Goal: Transaction & Acquisition: Register for event/course

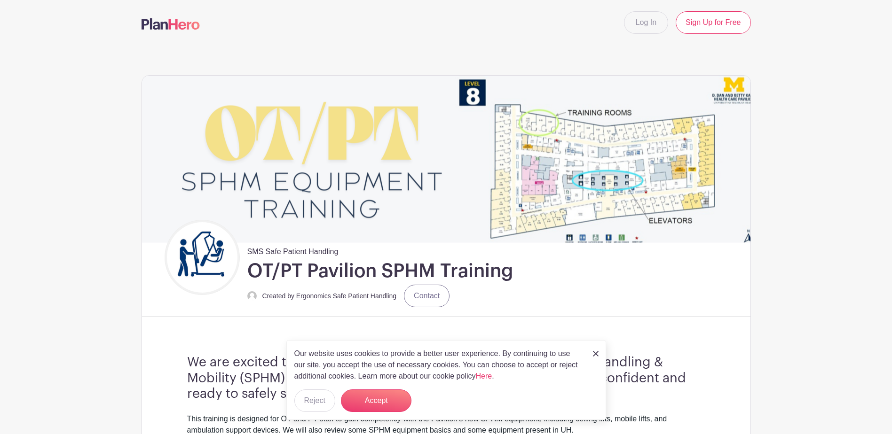
click at [597, 354] on img at bounding box center [596, 354] width 6 height 6
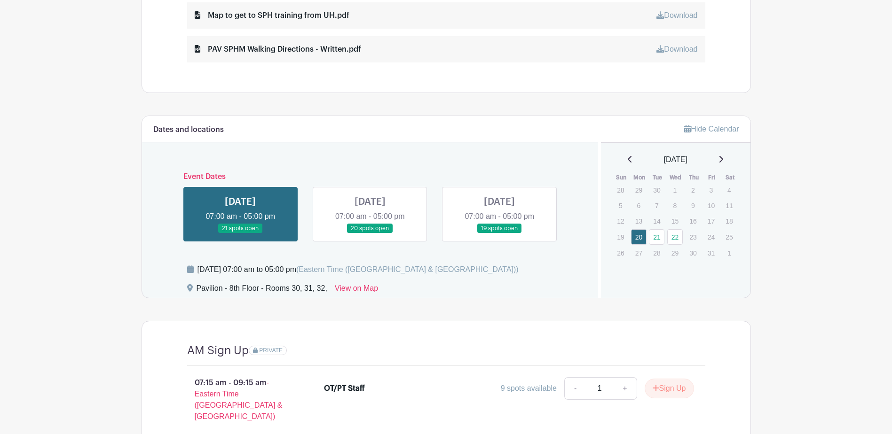
scroll to position [564, 0]
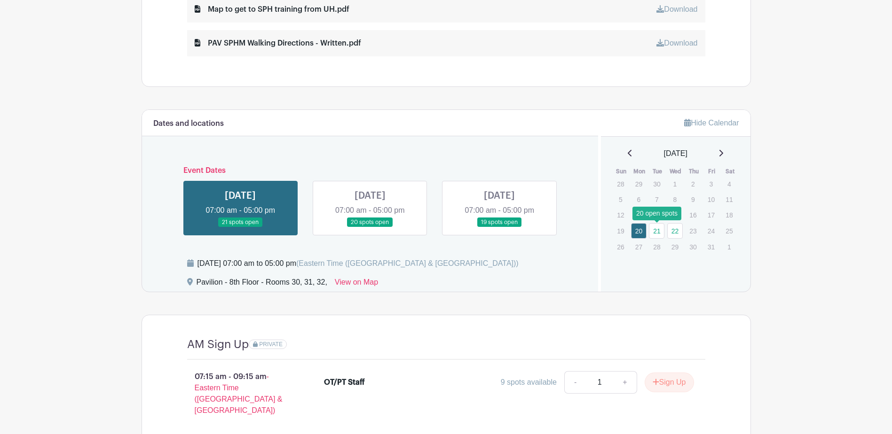
click at [659, 235] on link "21" at bounding box center [657, 231] width 16 height 16
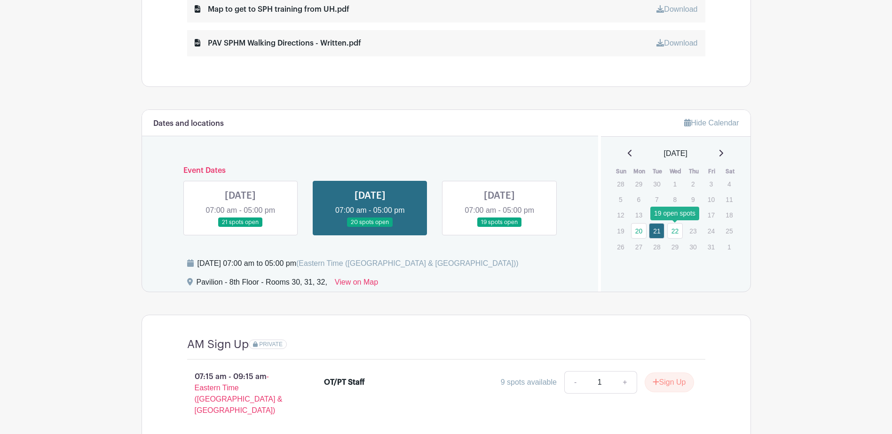
click at [671, 235] on link "22" at bounding box center [675, 231] width 16 height 16
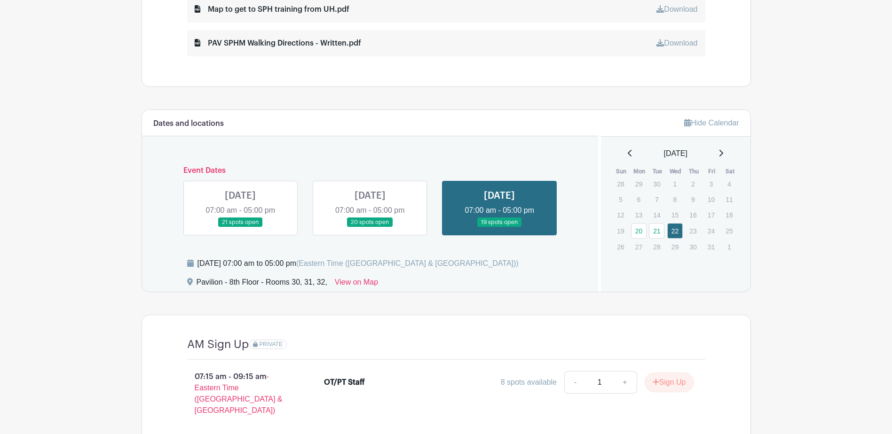
click at [370, 227] on link at bounding box center [370, 227] width 0 height 0
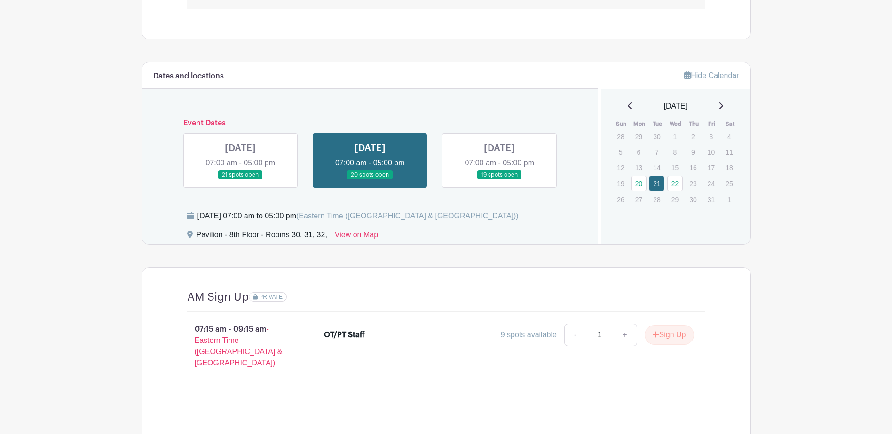
scroll to position [611, 0]
click at [240, 180] on link at bounding box center [240, 180] width 0 height 0
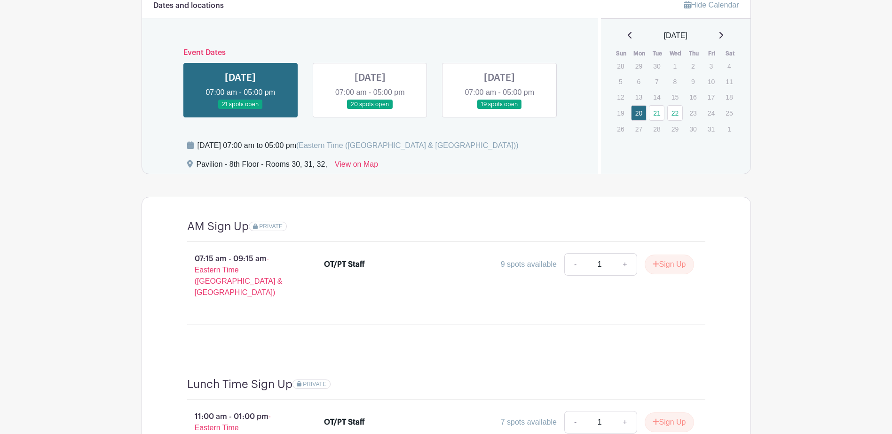
scroll to position [611, 0]
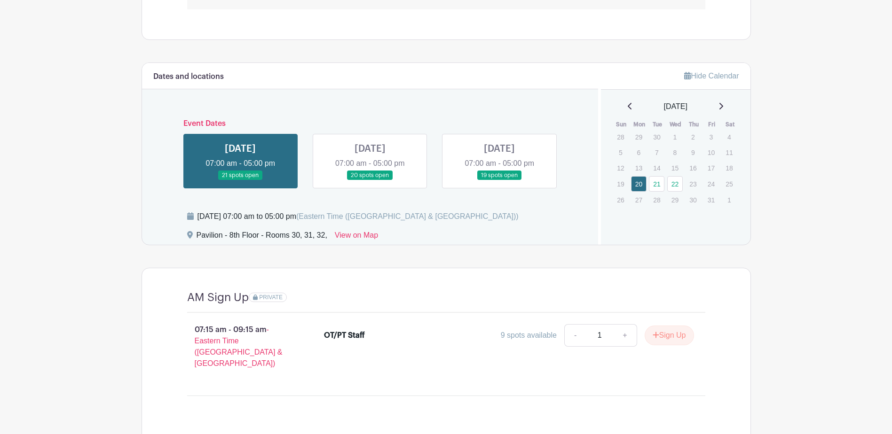
click at [499, 180] on link at bounding box center [499, 180] width 0 height 0
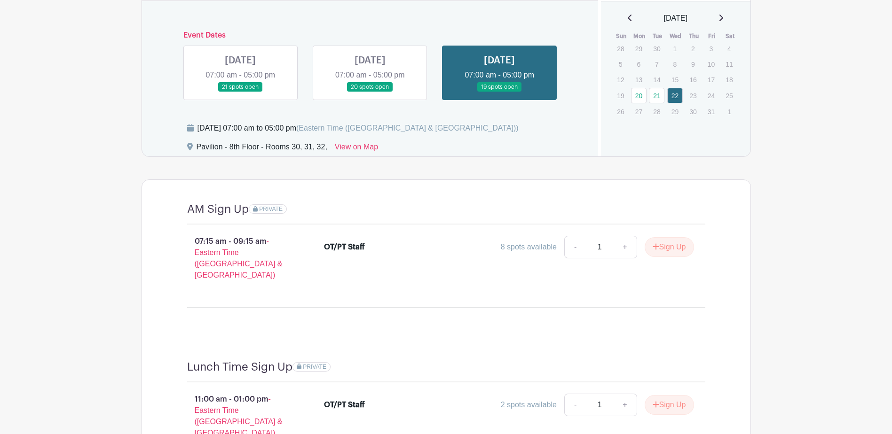
scroll to position [662, 0]
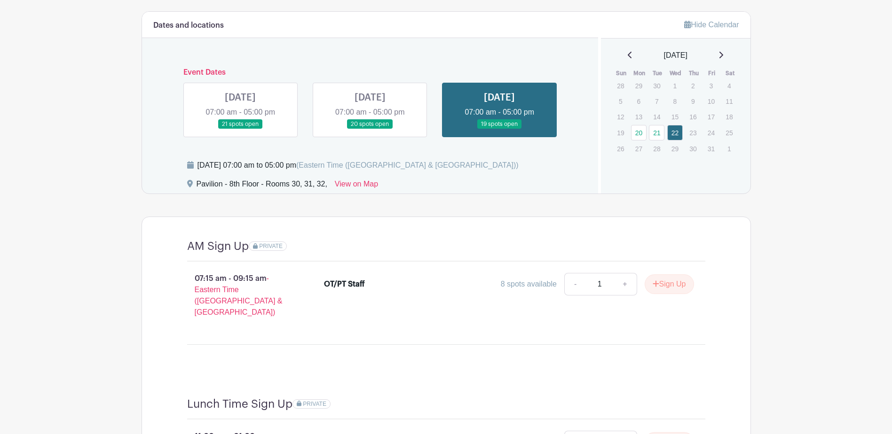
click at [370, 129] on link at bounding box center [370, 129] width 0 height 0
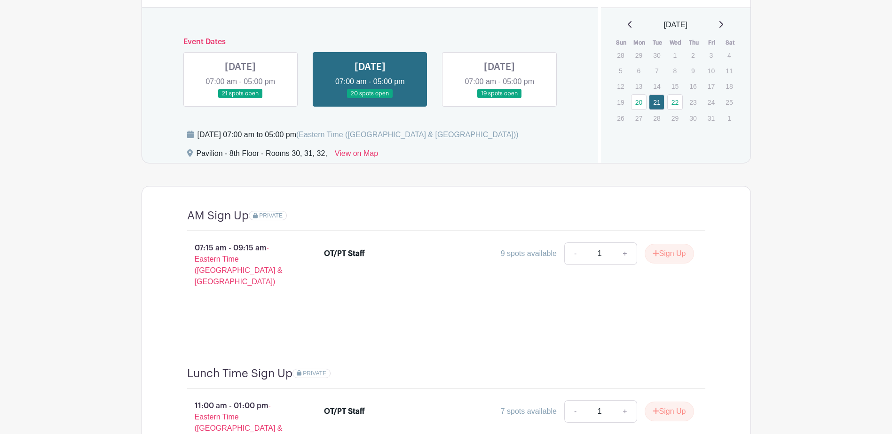
scroll to position [662, 0]
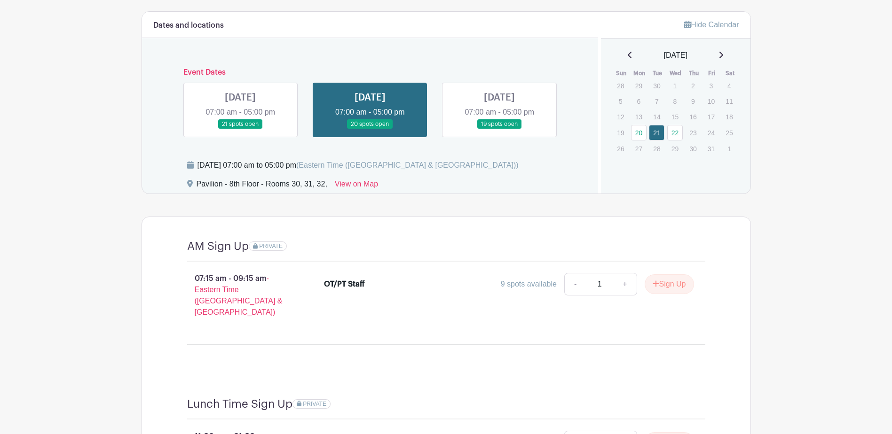
click at [240, 129] on link at bounding box center [240, 129] width 0 height 0
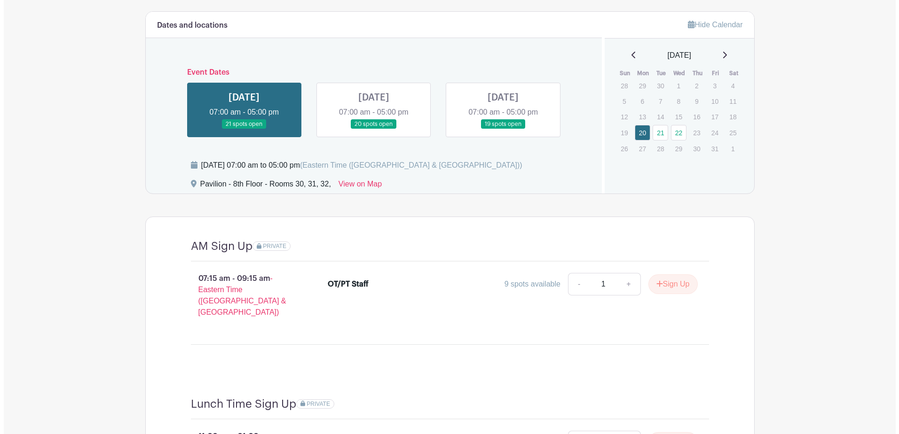
scroll to position [897, 0]
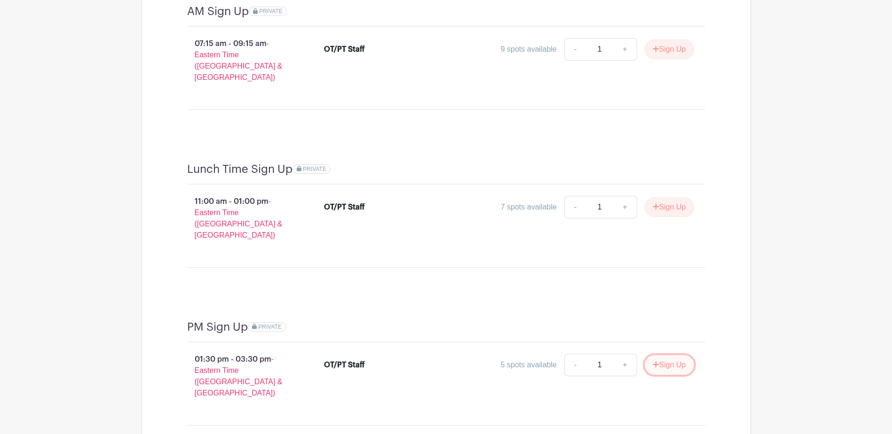
click at [656, 361] on icon "submit" at bounding box center [655, 365] width 7 height 8
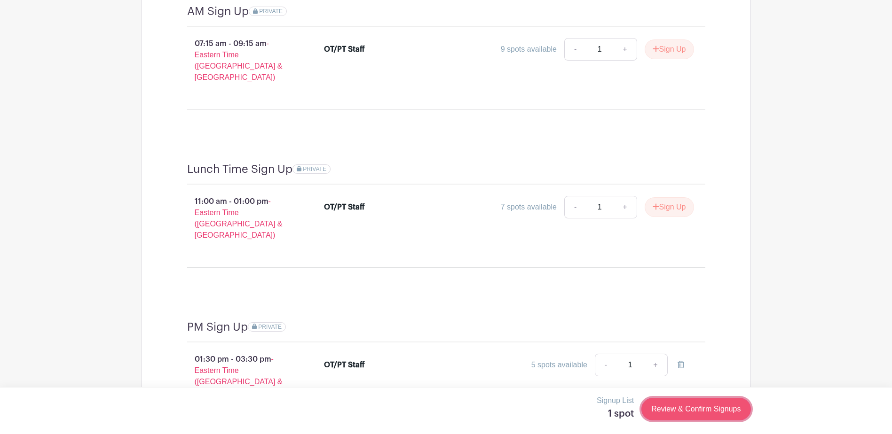
click at [687, 411] on link "Review & Confirm Signups" at bounding box center [695, 409] width 109 height 23
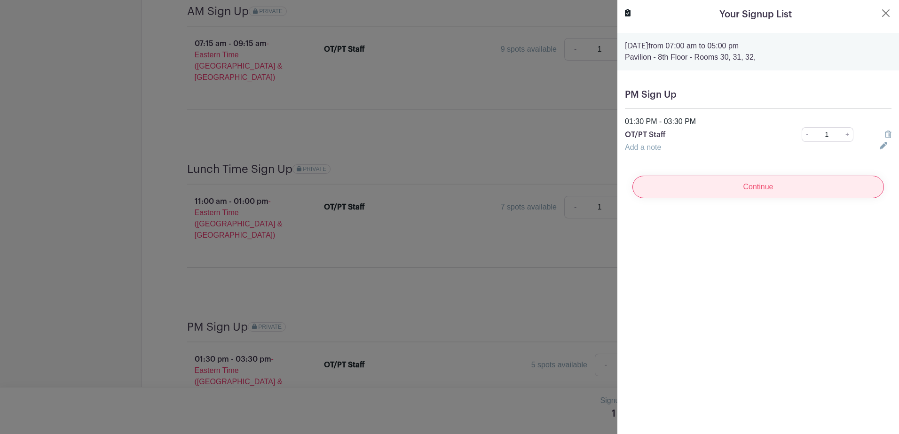
click at [793, 191] on input "Continue" at bounding box center [757, 187] width 251 height 23
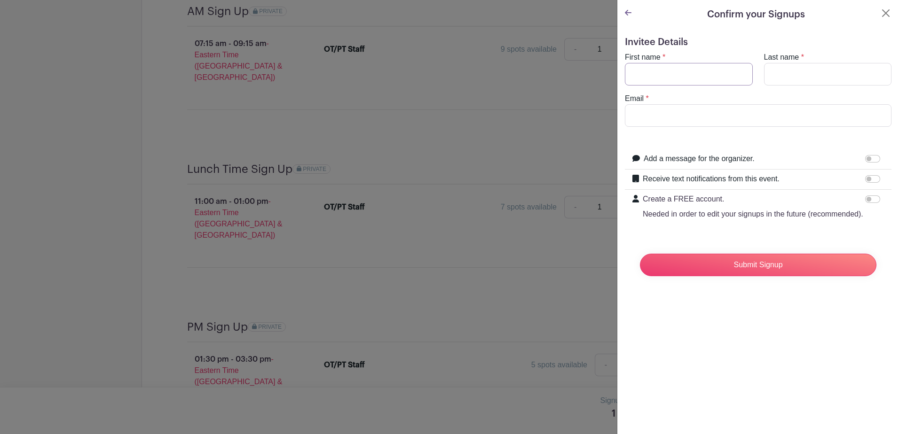
click at [662, 76] on input "First name" at bounding box center [689, 74] width 128 height 23
type input "[PERSON_NAME]"
type input "k"
type input "[EMAIL_ADDRESS][DOMAIN_NAME]"
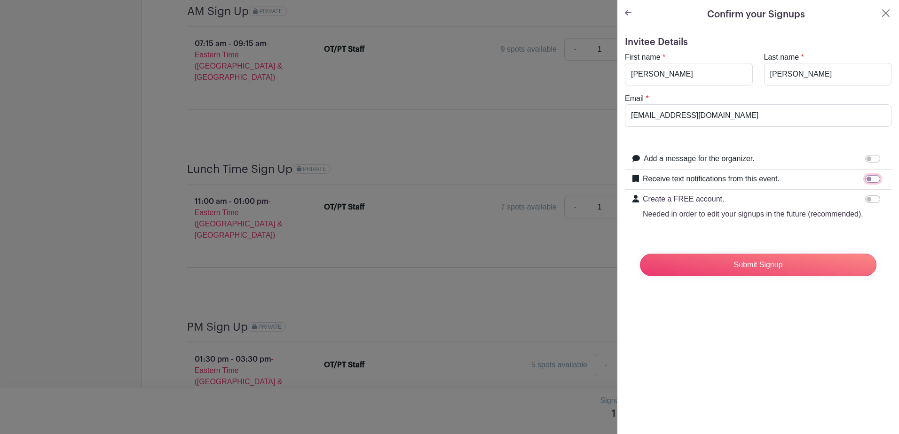
click at [865, 180] on input "Receive text notifications from this event." at bounding box center [872, 179] width 15 height 8
checkbox input "true"
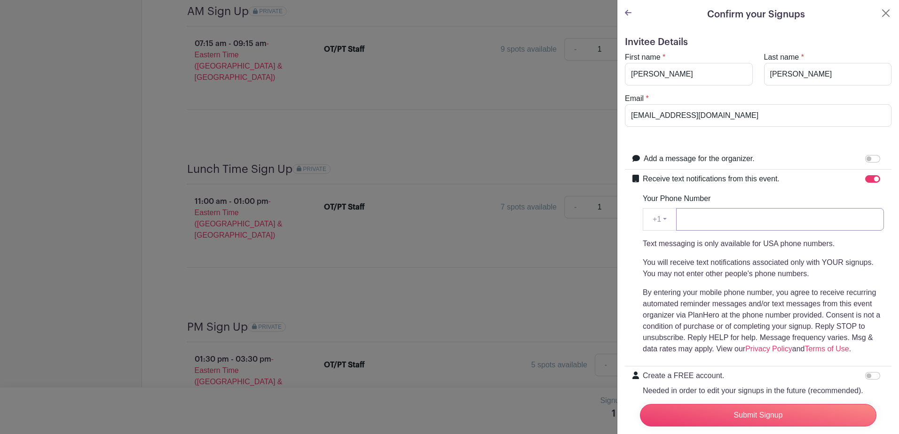
click at [705, 221] on input "Your Phone Number" at bounding box center [780, 219] width 208 height 23
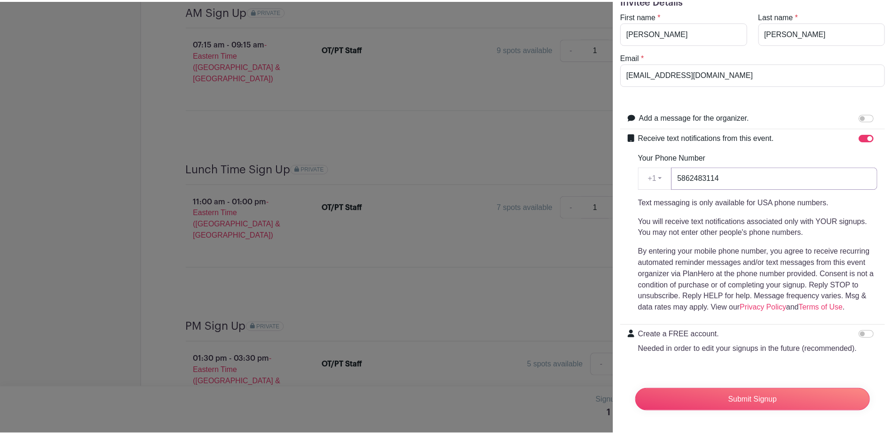
scroll to position [60, 0]
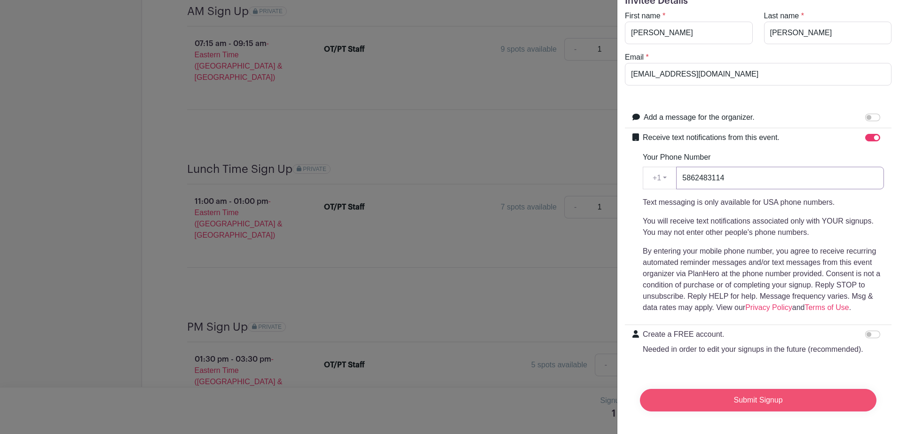
type input "5862483114"
click at [774, 389] on input "Submit Signup" at bounding box center [758, 400] width 236 height 23
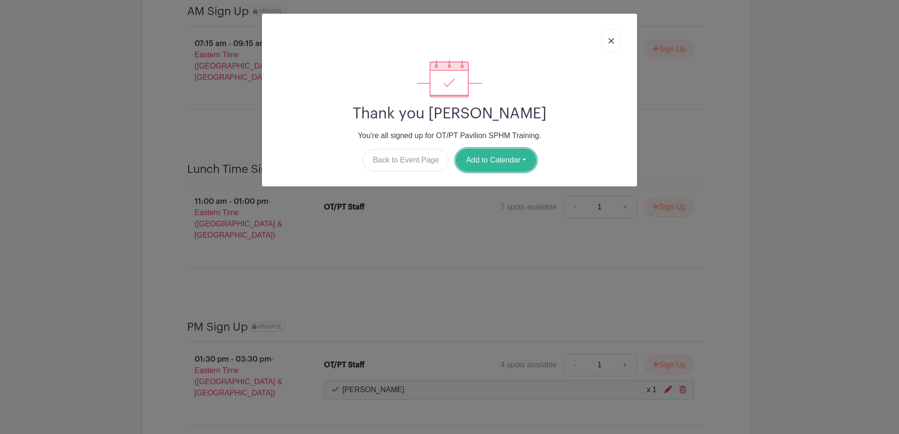
click at [522, 164] on button "Add to Calendar" at bounding box center [496, 160] width 80 height 23
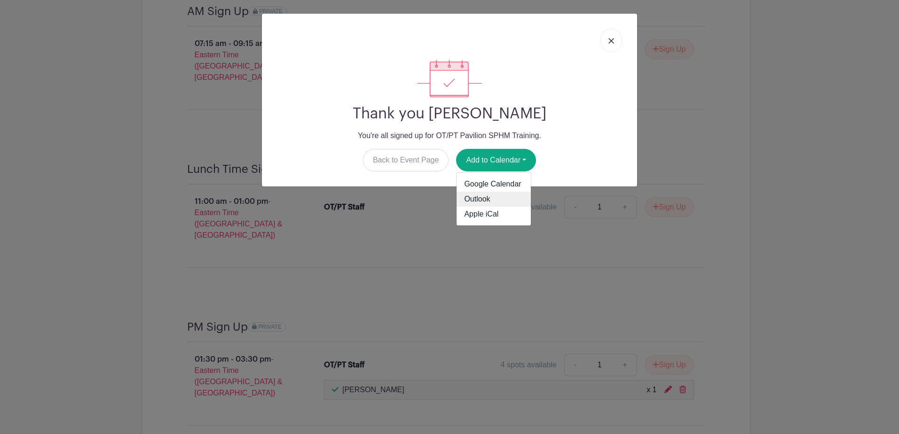
click at [502, 200] on link "Outlook" at bounding box center [493, 199] width 74 height 15
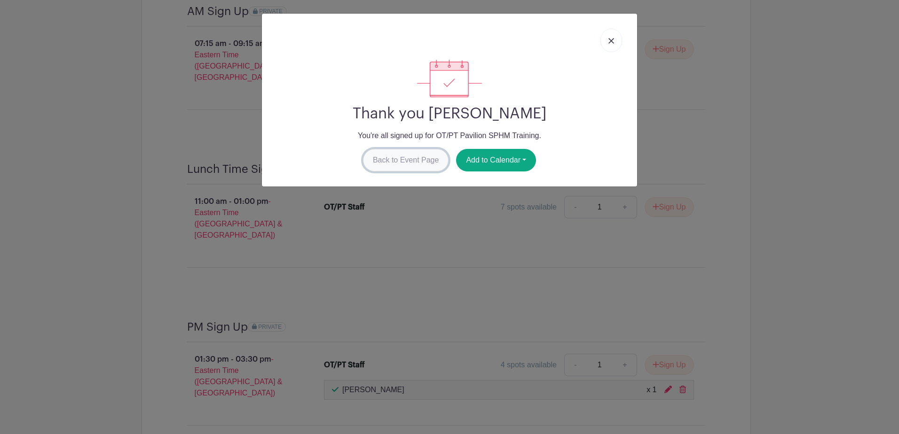
click at [431, 166] on link "Back to Event Page" at bounding box center [406, 160] width 86 height 23
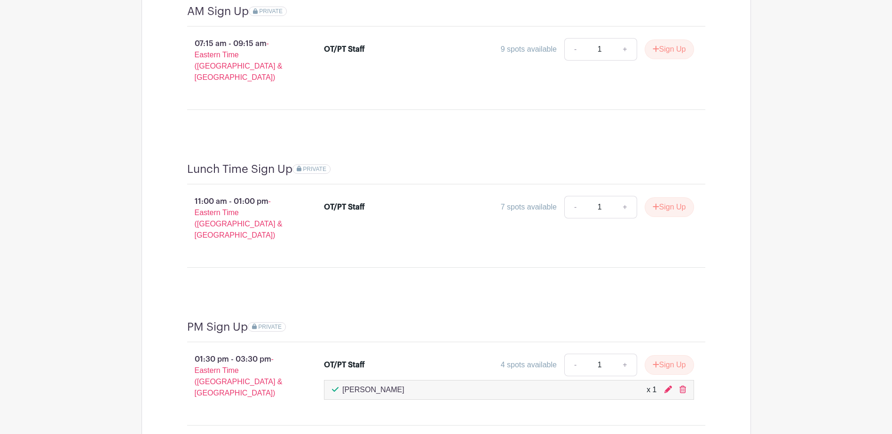
scroll to position [615, 0]
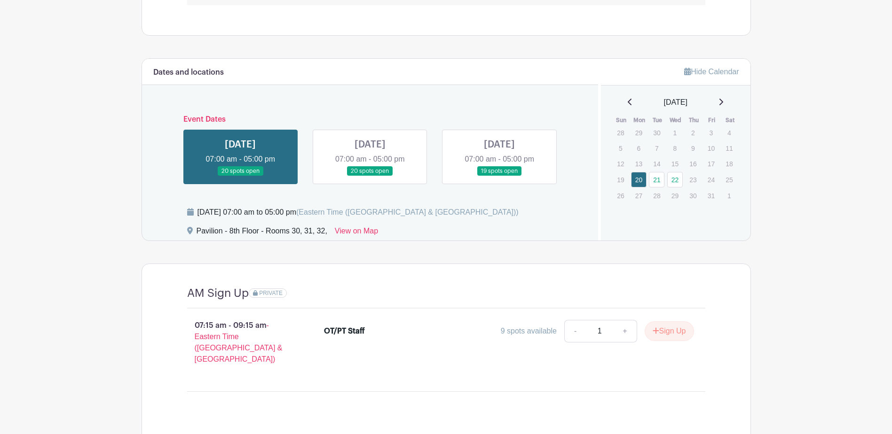
drag, startPoint x: 197, startPoint y: 231, endPoint x: 328, endPoint y: 231, distance: 131.6
click at [328, 231] on div "Pavilion - 8th Floor - Rooms 30, 31, 32, View on Map" at bounding box center [387, 233] width 400 height 15
drag, startPoint x: 328, startPoint y: 231, endPoint x: 293, endPoint y: 232, distance: 35.7
copy div "Pavilion - 8th Floor - Rooms 30, 31, 32,"
